Goal: Task Accomplishment & Management: Manage account settings

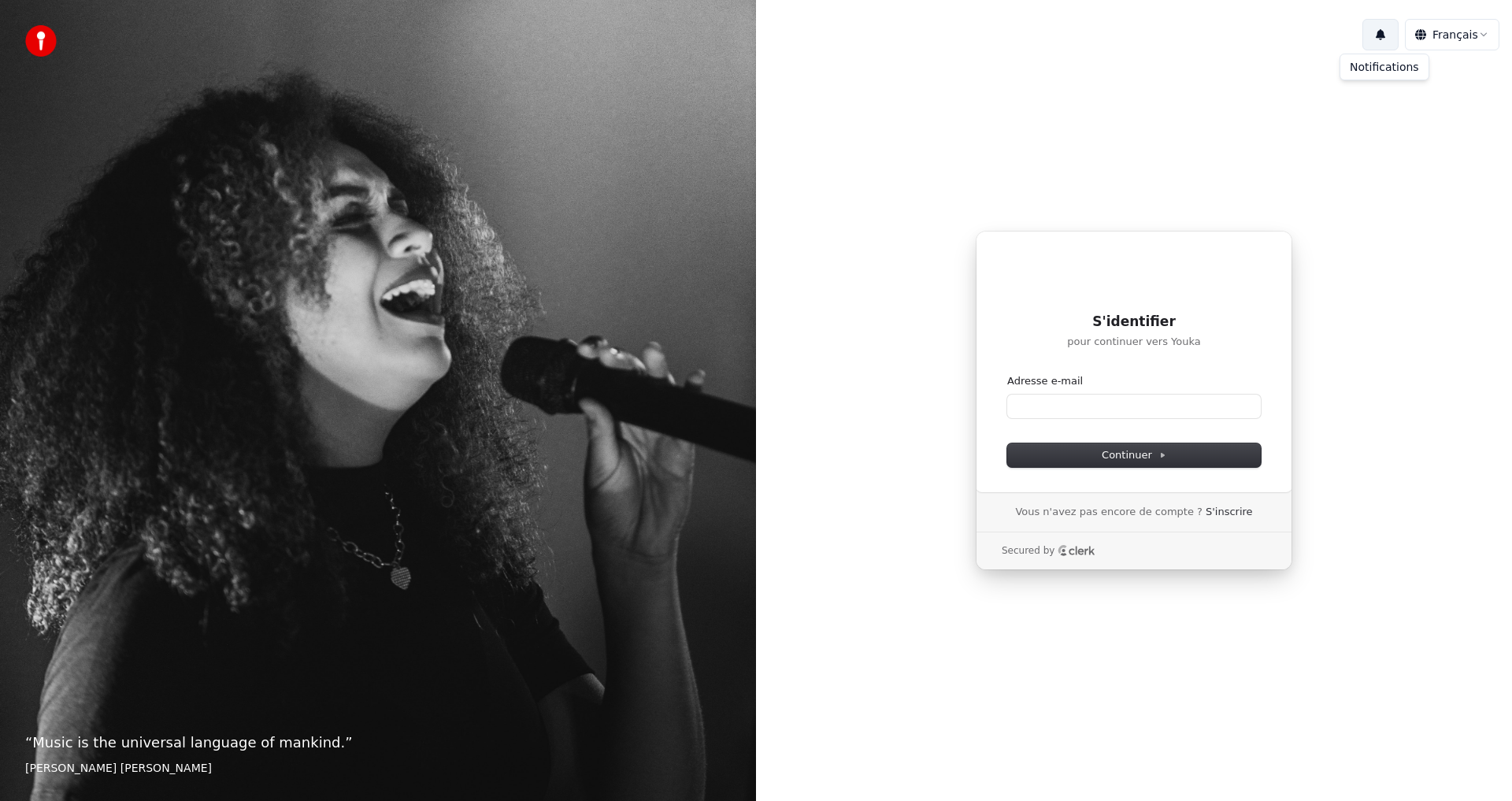
click at [1380, 35] on button "button" at bounding box center [1380, 35] width 36 height 32
click at [1037, 404] on input "Adresse e-mail" at bounding box center [1134, 406] width 254 height 24
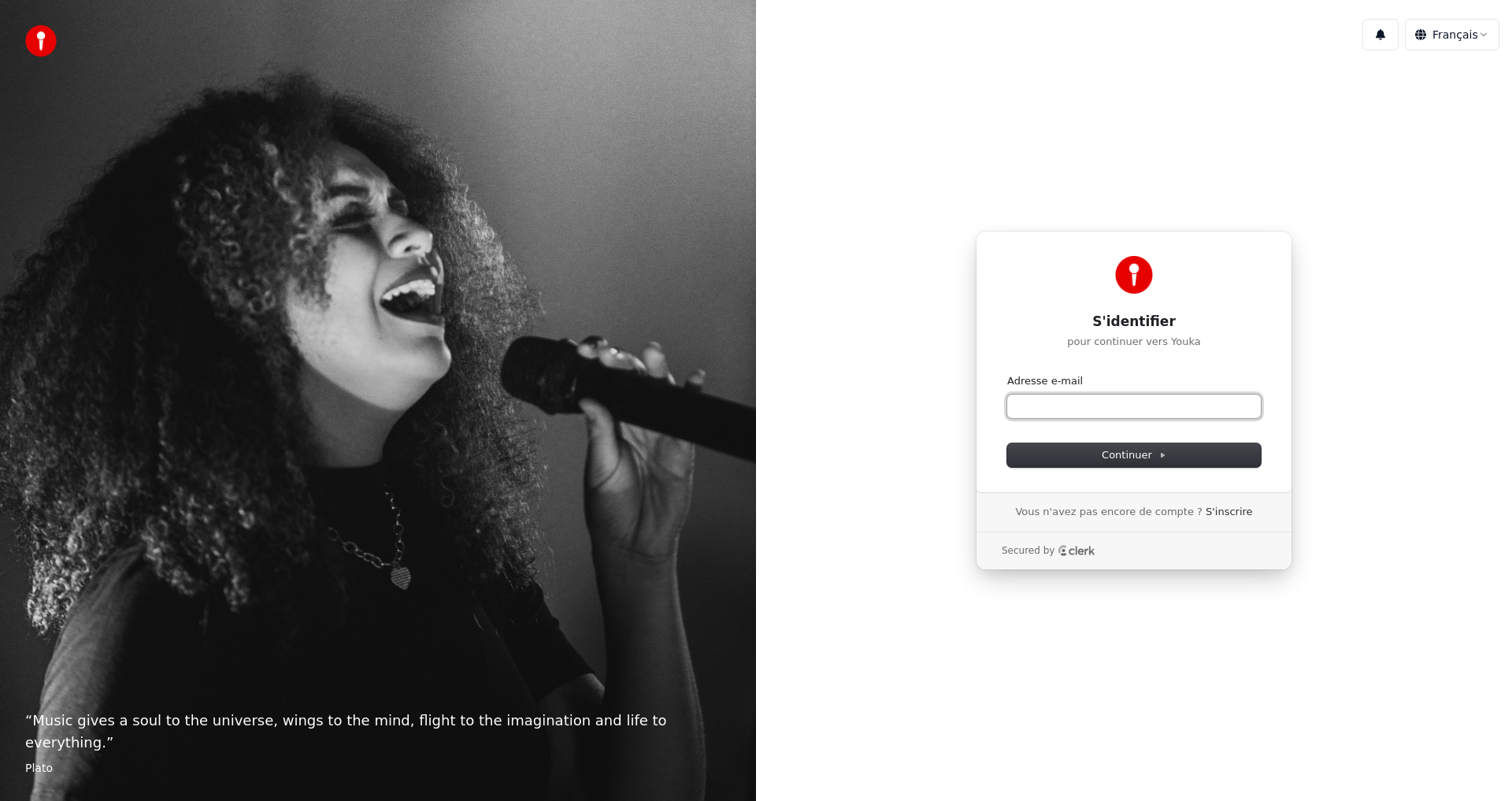
click at [1055, 411] on input "Adresse e-mail" at bounding box center [1134, 406] width 254 height 24
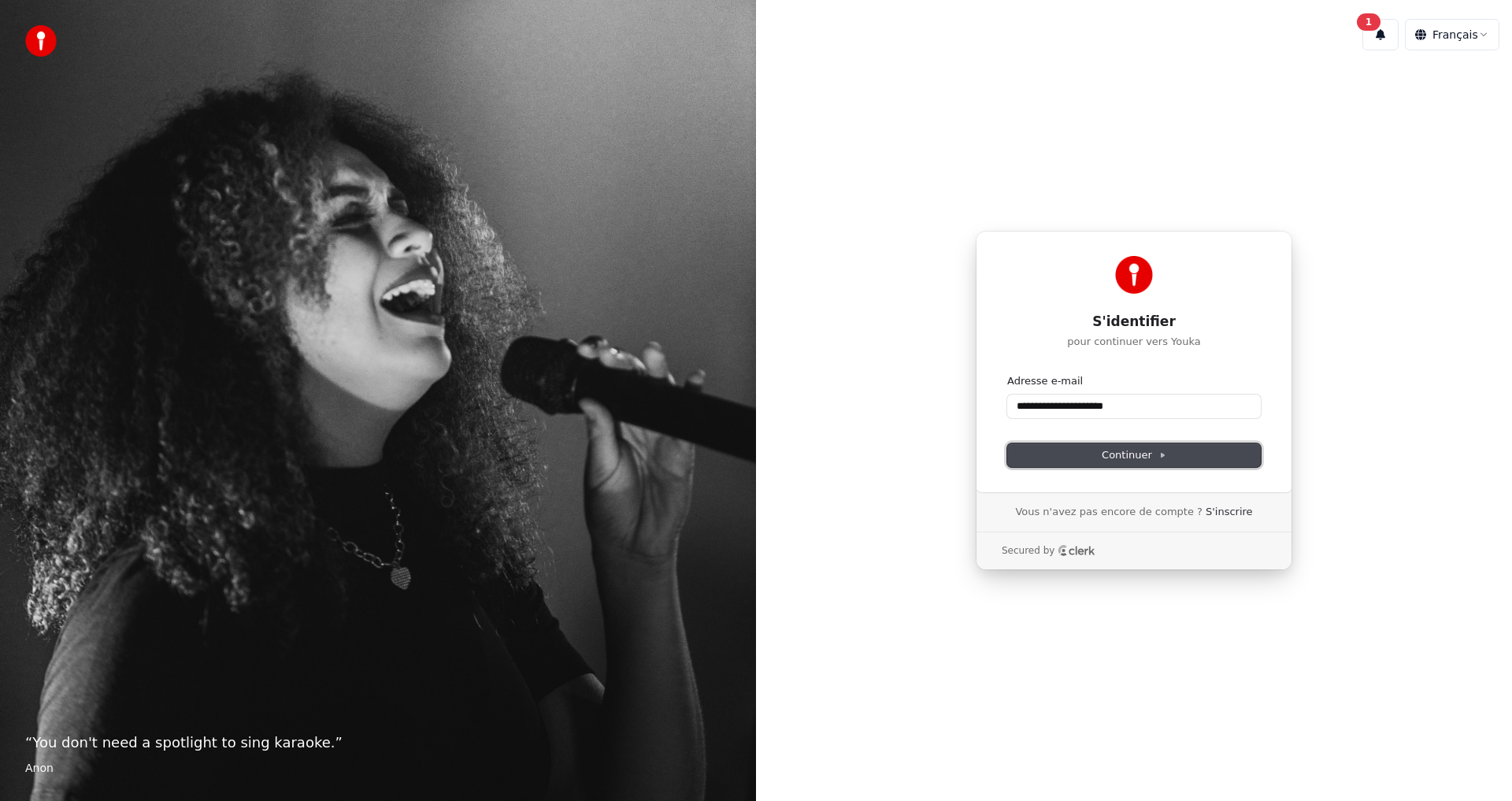
click at [1137, 458] on span "Continuer" at bounding box center [1134, 455] width 65 height 14
type input "**********"
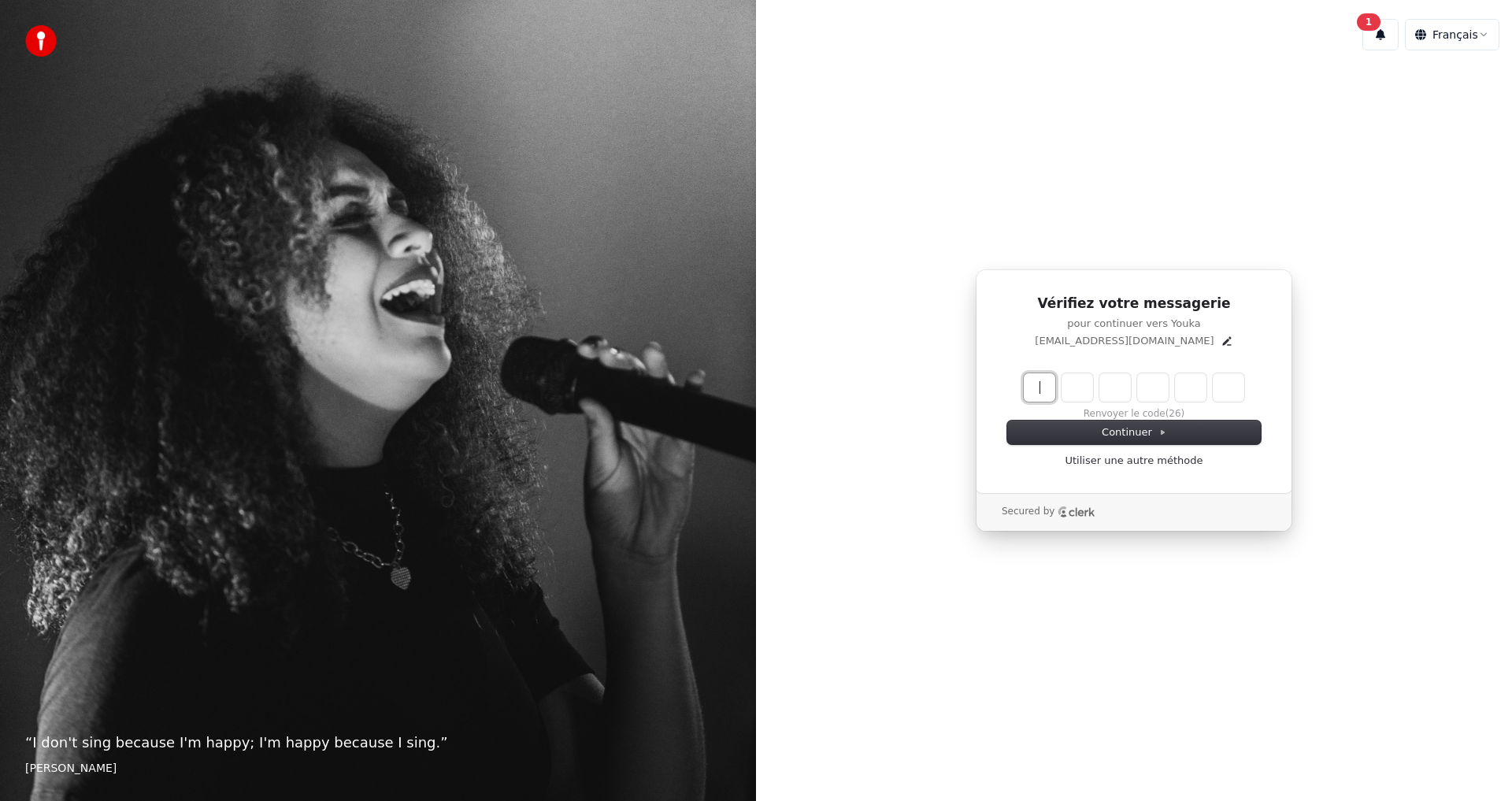
click at [1035, 388] on input "Enter verification code" at bounding box center [1149, 388] width 252 height 28
type input "******"
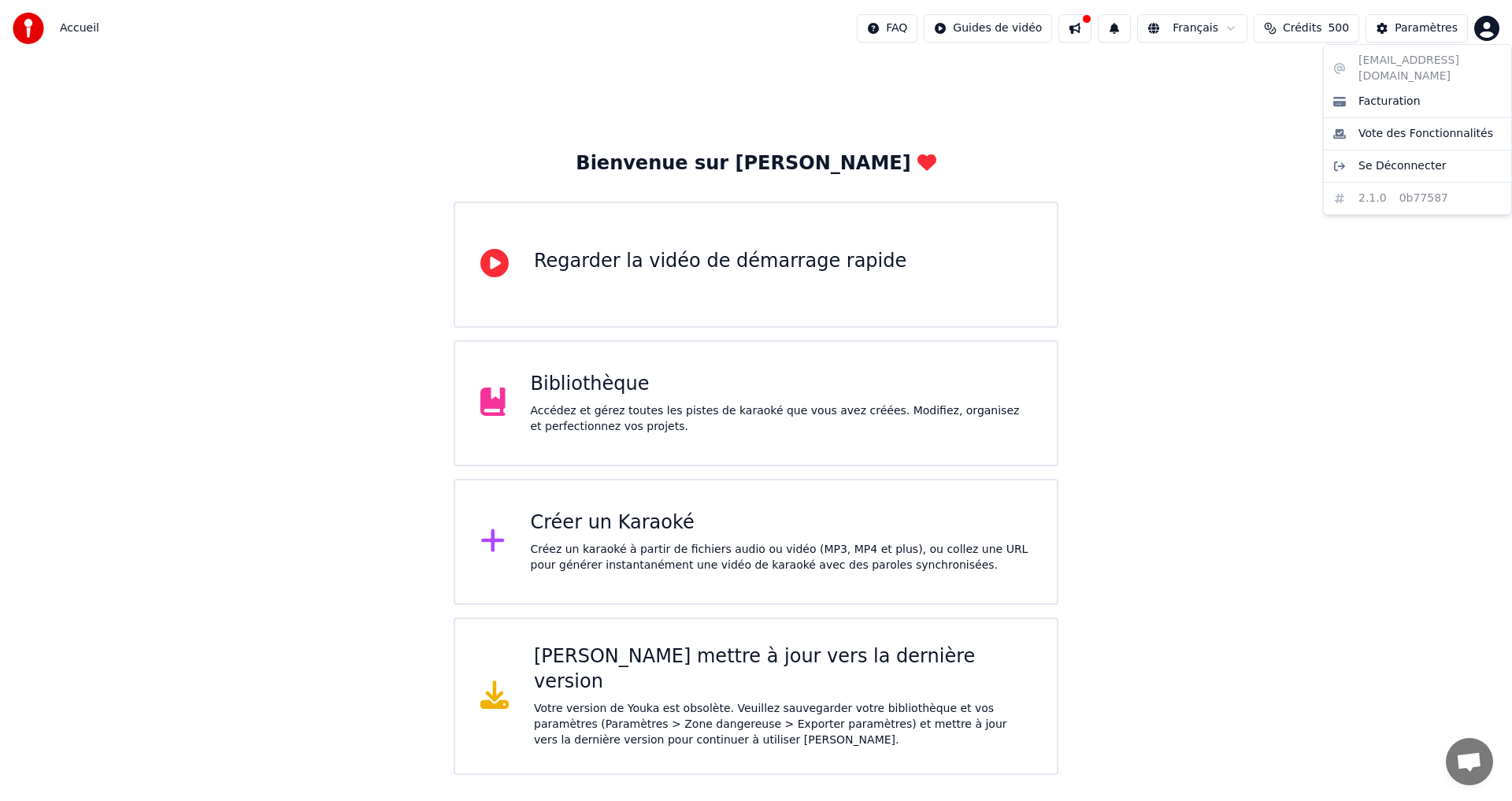
click at [1489, 28] on html "Accueil FAQ Guides de vidéo Français Crédits 500 Paramètres Bienvenue sur Youka…" at bounding box center [756, 388] width 1512 height 775
click at [1403, 94] on span "Facturation" at bounding box center [1389, 102] width 62 height 16
click at [1484, 29] on html "Accueil FAQ Guides de vidéo Français Crédits 500 Paramètres Bienvenue sur Youka…" at bounding box center [756, 388] width 1512 height 775
click at [1400, 94] on span "Facturation" at bounding box center [1389, 102] width 62 height 16
click at [1488, 25] on html "Accueil FAQ Guides de vidéo Français Crédits 500 Paramètres Bienvenue sur Youka…" at bounding box center [756, 388] width 1512 height 775
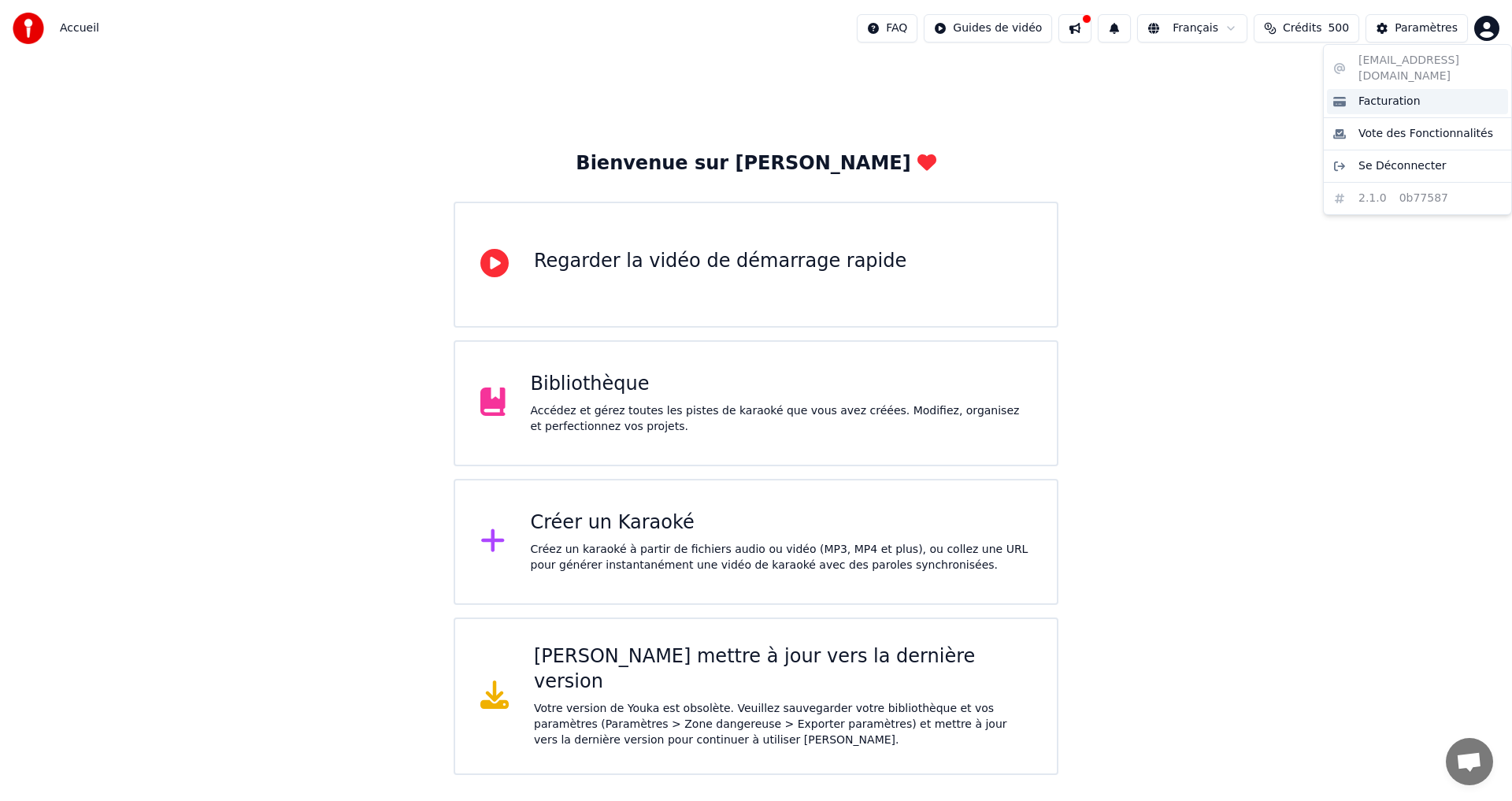
click at [1395, 94] on span "Facturation" at bounding box center [1389, 102] width 62 height 16
click at [1085, 28] on button at bounding box center [1075, 28] width 33 height 28
click at [1065, 35] on button at bounding box center [1075, 28] width 33 height 28
click at [1068, 28] on button at bounding box center [1075, 28] width 33 height 28
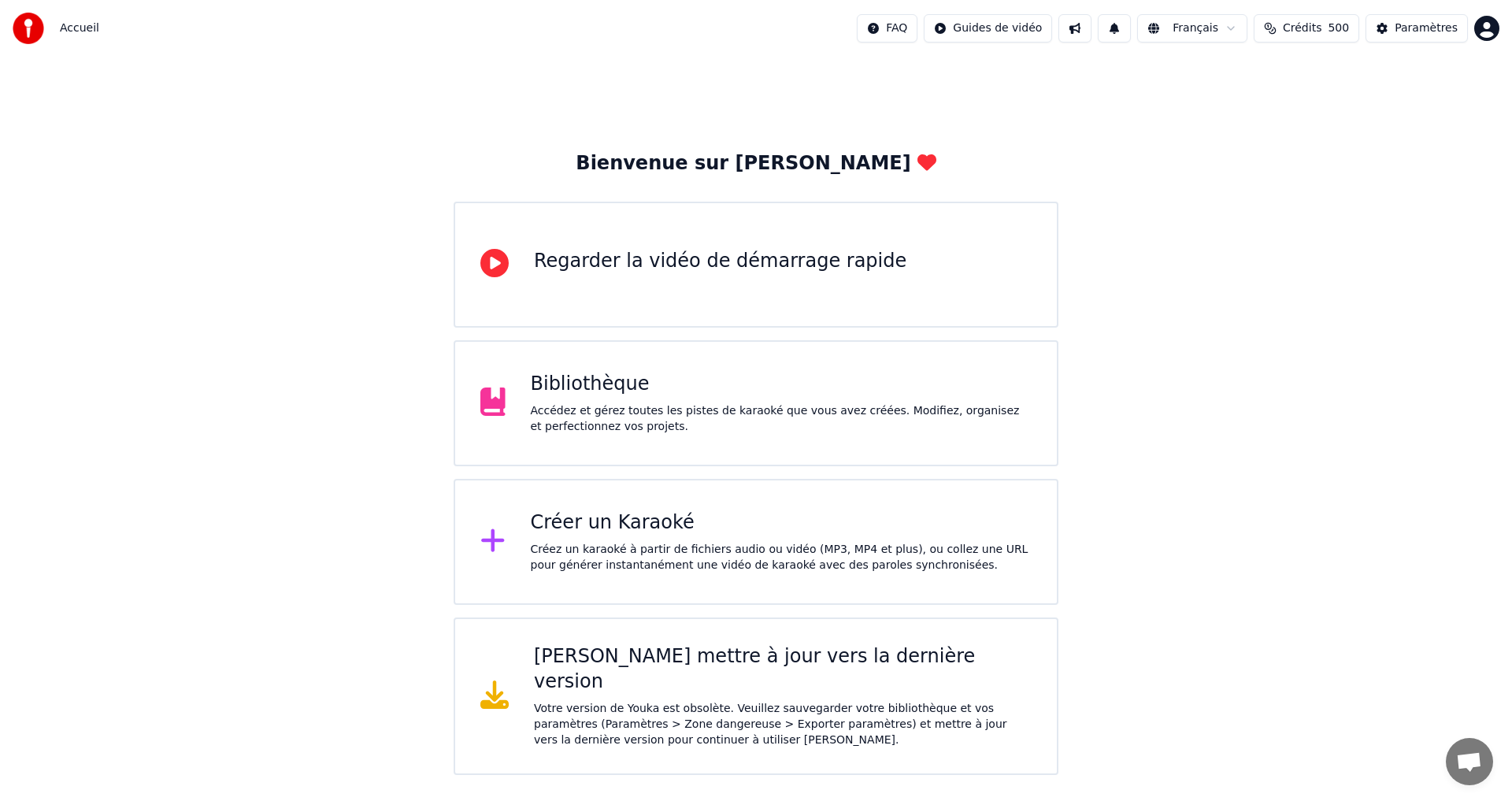
click at [1068, 28] on button at bounding box center [1075, 28] width 33 height 28
click at [918, 131] on div "Bienvenue sur Youka Regarder la vidéo de démarrage rapide Bibliothèque Accédez …" at bounding box center [756, 415] width 1512 height 718
click at [1117, 26] on button at bounding box center [1114, 28] width 33 height 28
click at [1219, 150] on div "Bienvenue sur Youka Regarder la vidéo de démarrage rapide Bibliothèque Accédez …" at bounding box center [756, 415] width 1512 height 718
click at [1304, 33] on span "Crédits" at bounding box center [1302, 29] width 39 height 16
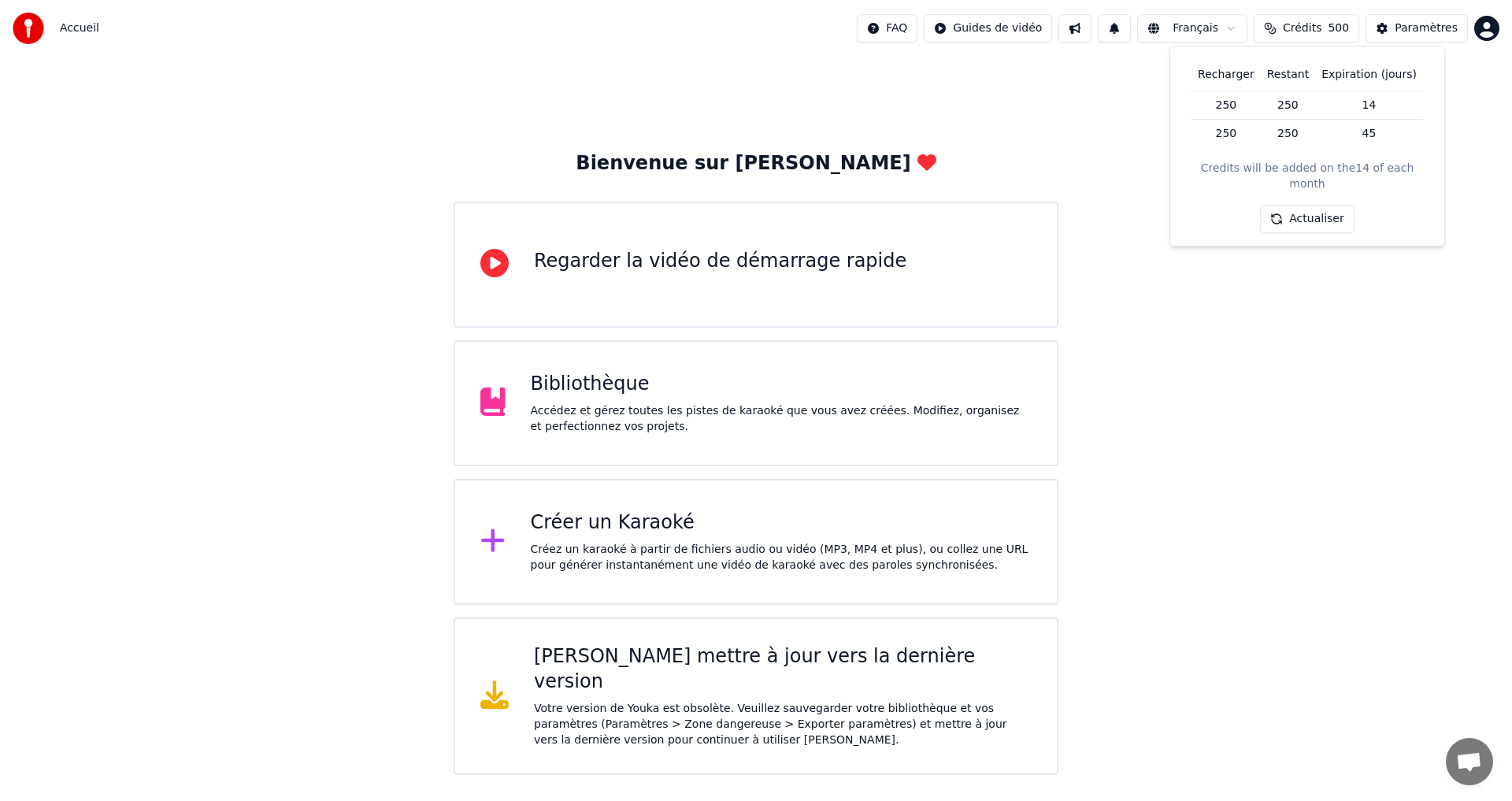
click at [1469, 84] on div "Bienvenue sur Youka Regarder la vidéo de démarrage rapide Bibliothèque Accédez …" at bounding box center [756, 415] width 1512 height 718
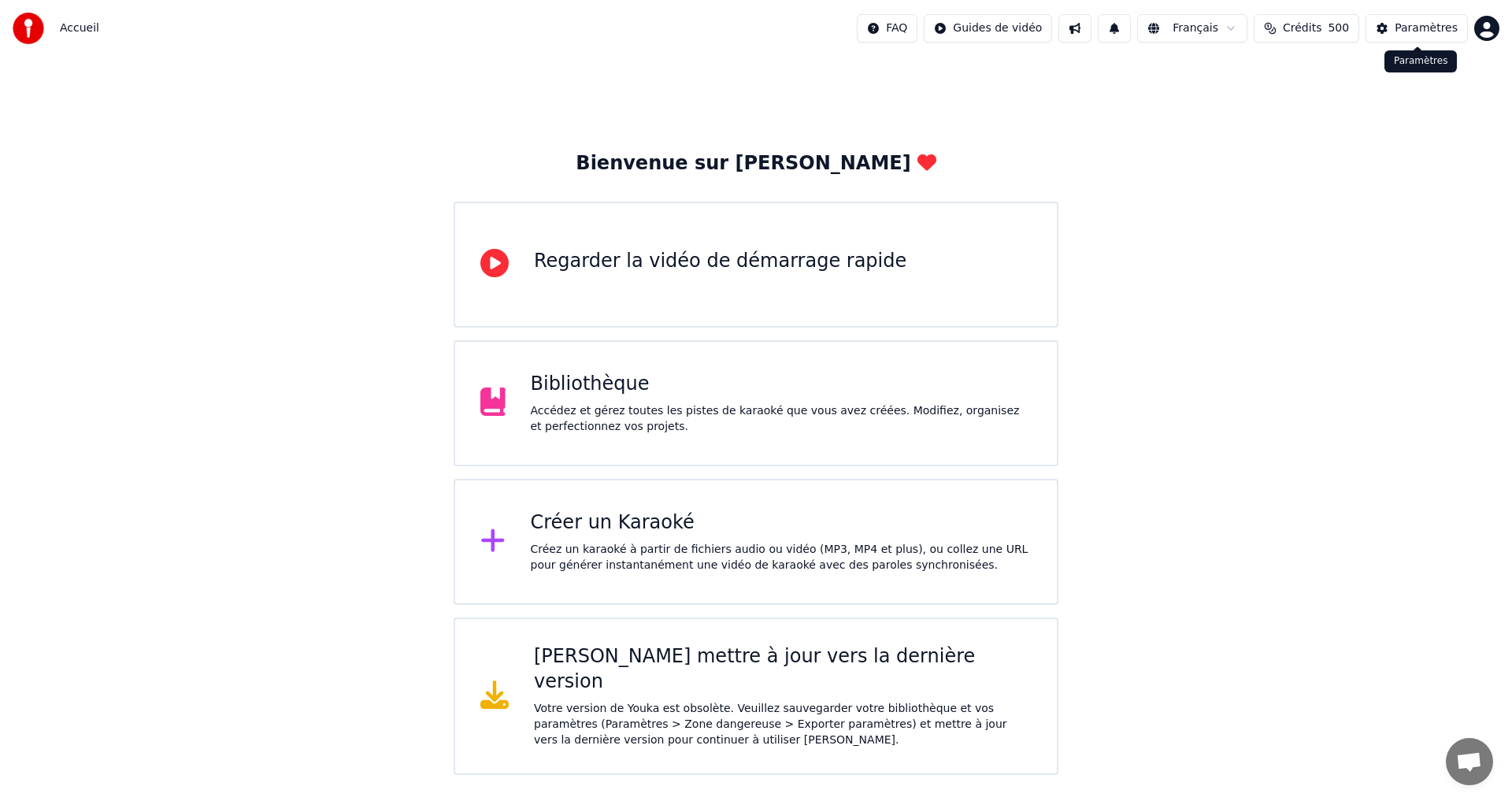
click at [1414, 24] on div "Paramètres" at bounding box center [1426, 29] width 63 height 16
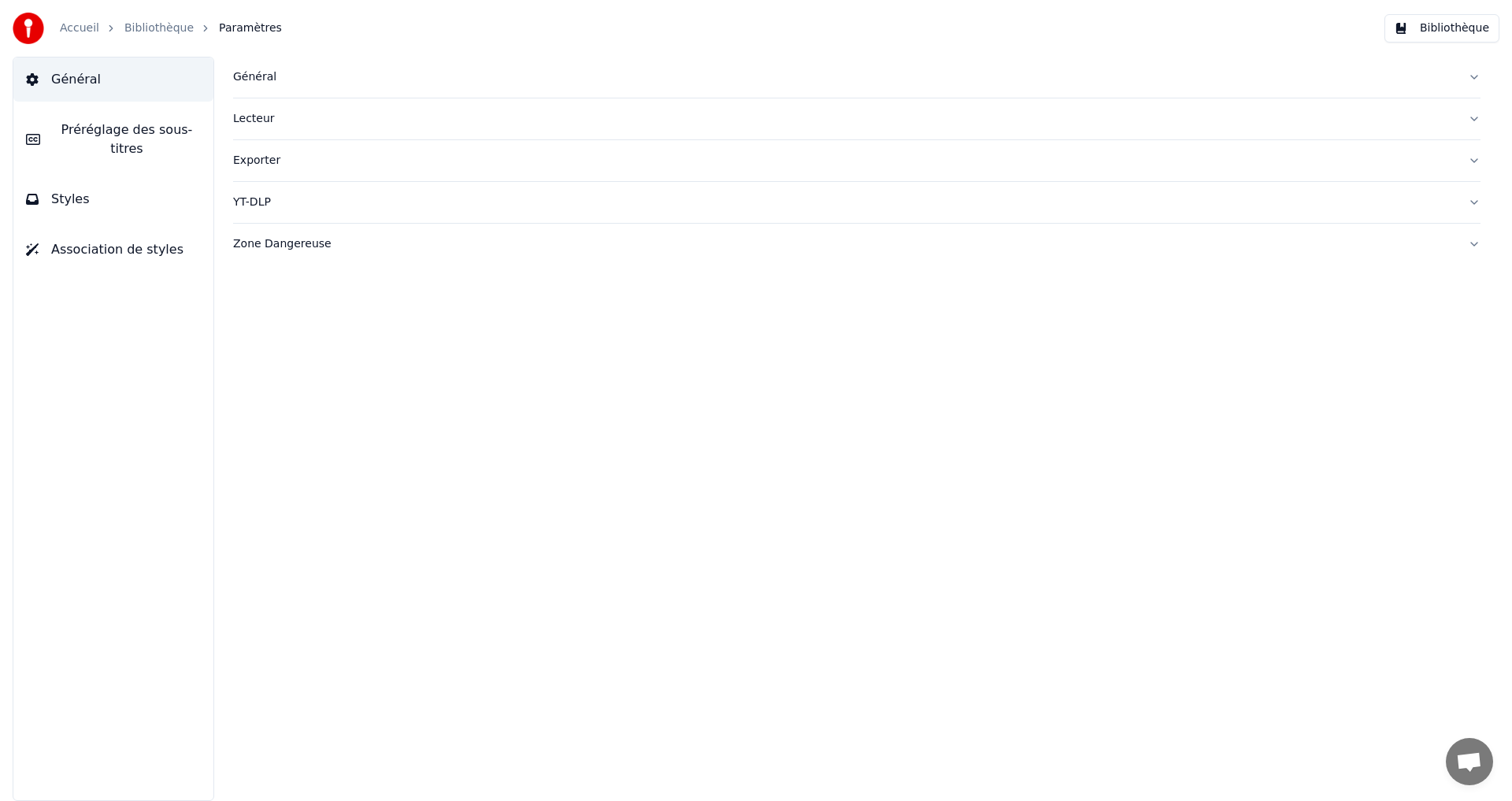
click at [81, 28] on link "Accueil" at bounding box center [79, 29] width 39 height 16
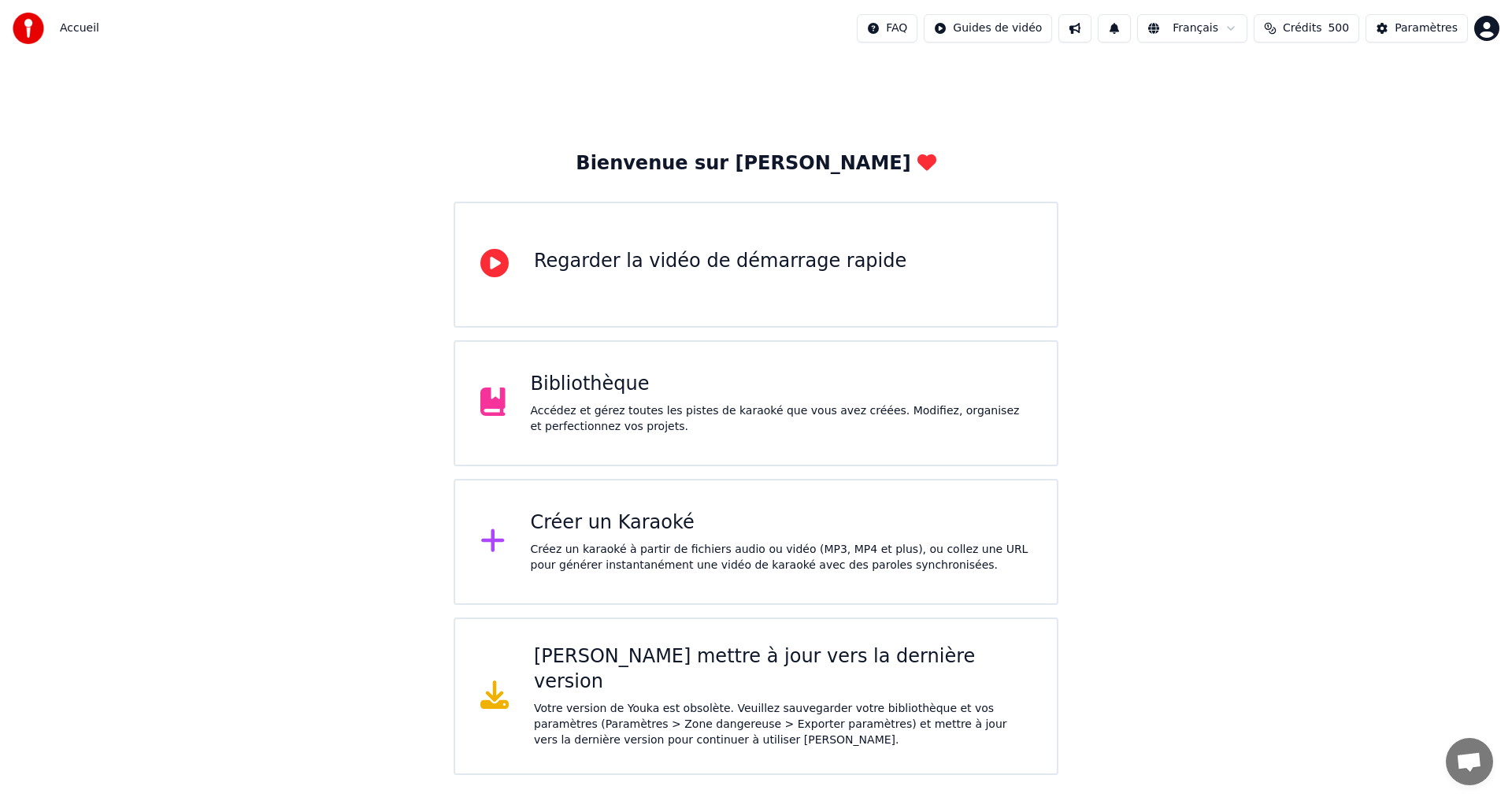
click at [1488, 31] on html "Accueil FAQ Guides de vidéo Français Crédits 500 Paramètres Bienvenue sur Youka…" at bounding box center [756, 388] width 1512 height 775
click at [1415, 159] on span "Se Déconnecter" at bounding box center [1402, 167] width 88 height 16
